Goal: Information Seeking & Learning: Learn about a topic

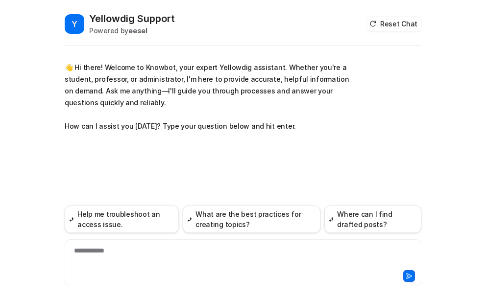
click at [102, 253] on div "**********" at bounding box center [243, 257] width 352 height 23
paste div
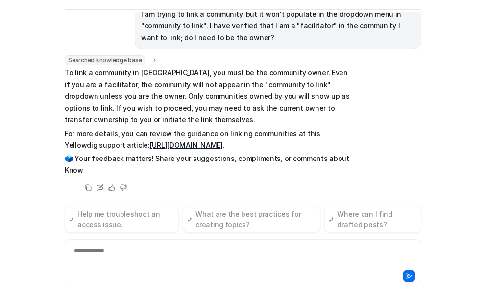
scroll to position [113, 0]
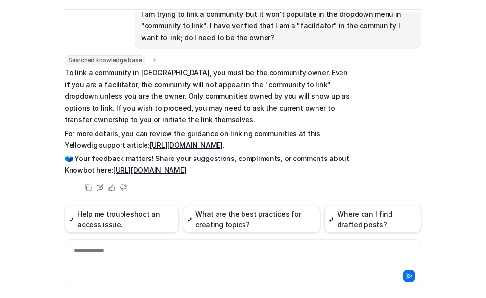
click at [150, 141] on link "https://support.yellowdig.co/hc/en-us/articles/14092205730068-Linking-and-Unlin…" at bounding box center [186, 145] width 73 height 8
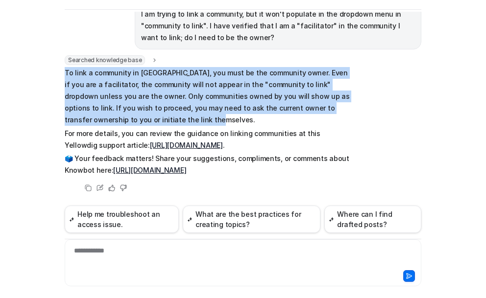
drag, startPoint x: 63, startPoint y: 60, endPoint x: 251, endPoint y: 111, distance: 194.7
click at [251, 111] on p "To link a community in Yellowdig, you must be the community owner. Even if you …" at bounding box center [208, 96] width 287 height 59
copy p "To link a community in Yellowdig, you must be the community owner. Even if you …"
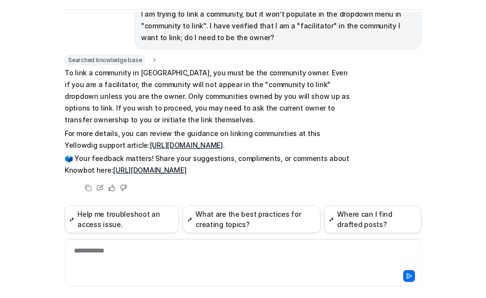
click at [108, 255] on div "**********" at bounding box center [243, 257] width 352 height 23
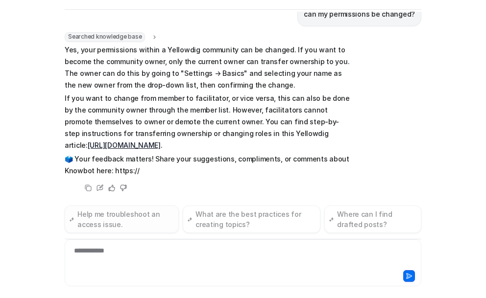
scroll to position [322, 0]
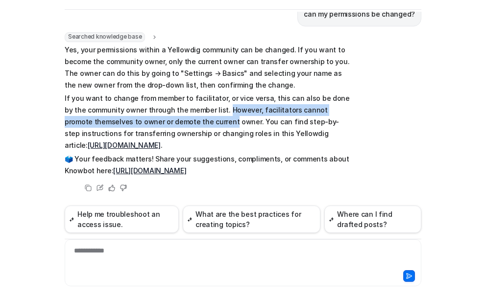
drag, startPoint x: 198, startPoint y: 98, endPoint x: 197, endPoint y: 108, distance: 10.3
click at [197, 108] on p "If you want to change from member to facilitator, or vice versa, this can also …" at bounding box center [208, 122] width 287 height 59
click at [216, 96] on p "If you want to change from member to facilitator, or vice versa, this can also …" at bounding box center [208, 122] width 287 height 59
drag, startPoint x: 200, startPoint y: 98, endPoint x: 220, endPoint y: 111, distance: 23.8
click at [220, 111] on p "If you want to change from member to facilitator, or vice versa, this can also …" at bounding box center [208, 122] width 287 height 59
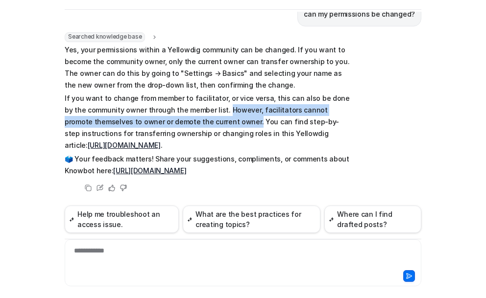
click at [230, 97] on p "If you want to change from member to facilitator, or vice versa, this can also …" at bounding box center [208, 122] width 287 height 59
drag, startPoint x: 230, startPoint y: 97, endPoint x: 218, endPoint y: 111, distance: 18.1
click at [218, 111] on p "If you want to change from member to facilitator, or vice versa, this can also …" at bounding box center [208, 122] width 287 height 59
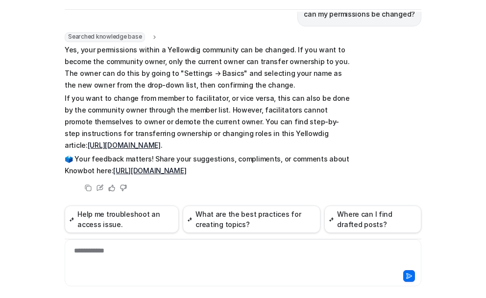
click at [236, 117] on p "If you want to change from member to facilitator, or vice versa, this can also …" at bounding box center [208, 122] width 287 height 59
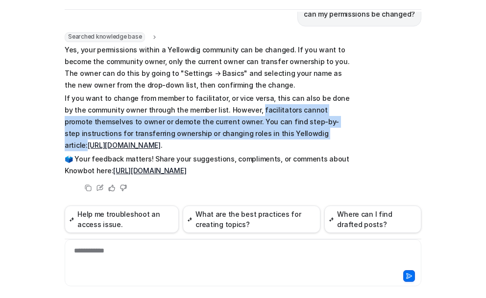
drag, startPoint x: 230, startPoint y: 97, endPoint x: 277, endPoint y: 121, distance: 53.0
click at [277, 121] on p "If you want to change from member to facilitator, or vice versa, this can also …" at bounding box center [208, 122] width 287 height 59
copy p "facilitators cannot promote themselves to owner or demote the current owner. Yo…"
click at [161, 141] on link "https://support.yellowdig.co/hc/en-us/articles/14092293939732-Change-Community-…" at bounding box center [124, 145] width 73 height 8
